Goal: Task Accomplishment & Management: Use online tool/utility

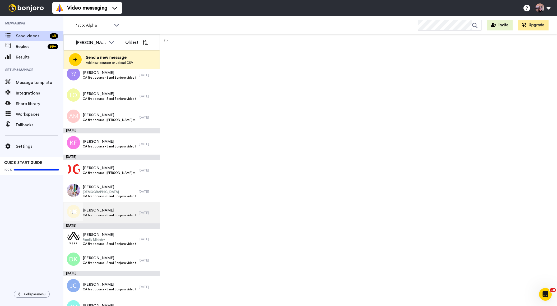
scroll to position [155, 0]
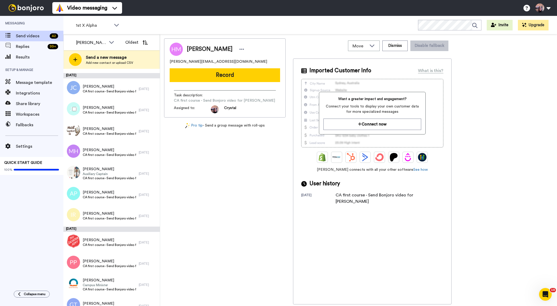
scroll to position [393, 0]
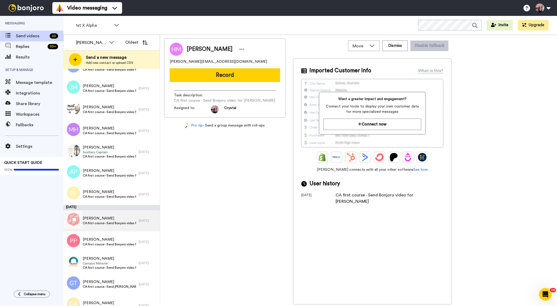
click at [117, 221] on span "CA first course - Send Bonjoro video for [PERSON_NAME]" at bounding box center [109, 223] width 53 height 4
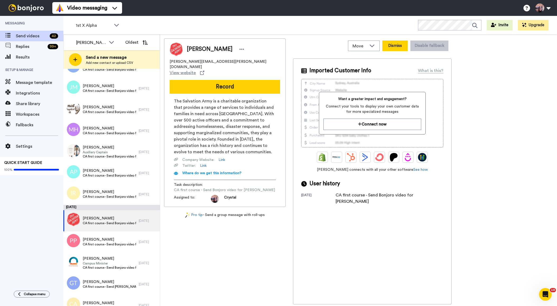
click at [395, 47] on button "Dismiss" at bounding box center [395, 45] width 25 height 11
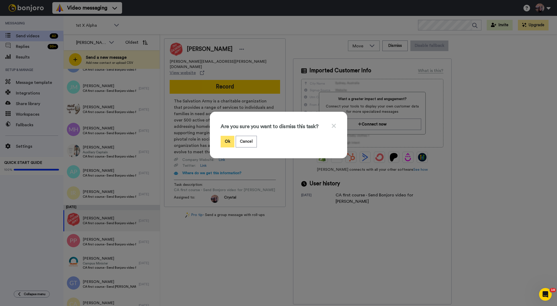
click at [231, 142] on button "Ok" at bounding box center [228, 141] width 14 height 11
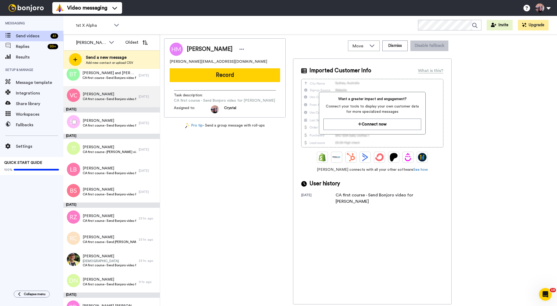
scroll to position [710, 0]
